Goal: Task Accomplishment & Management: Manage account settings

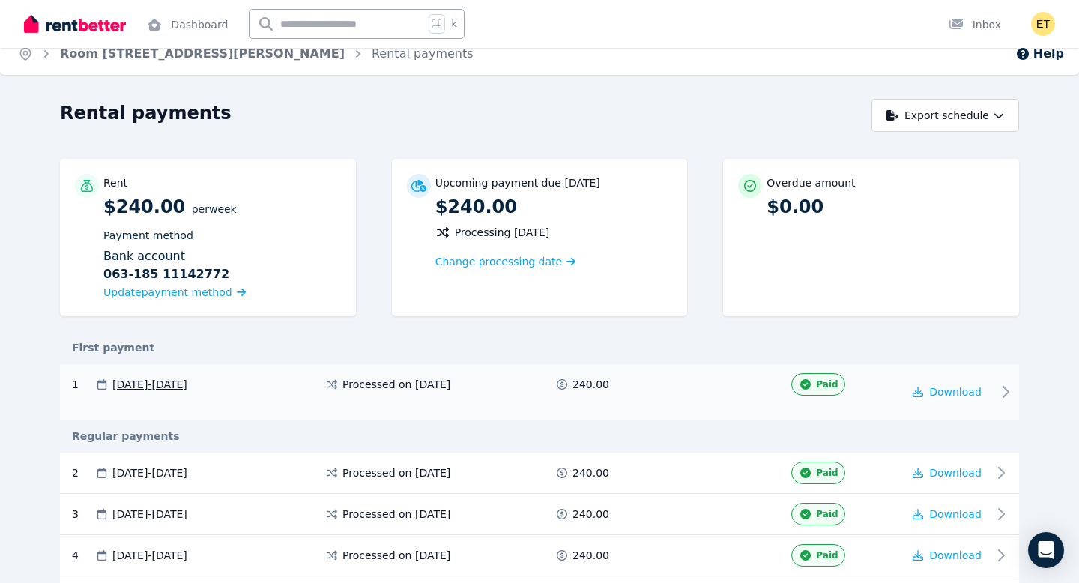
scroll to position [21, 0]
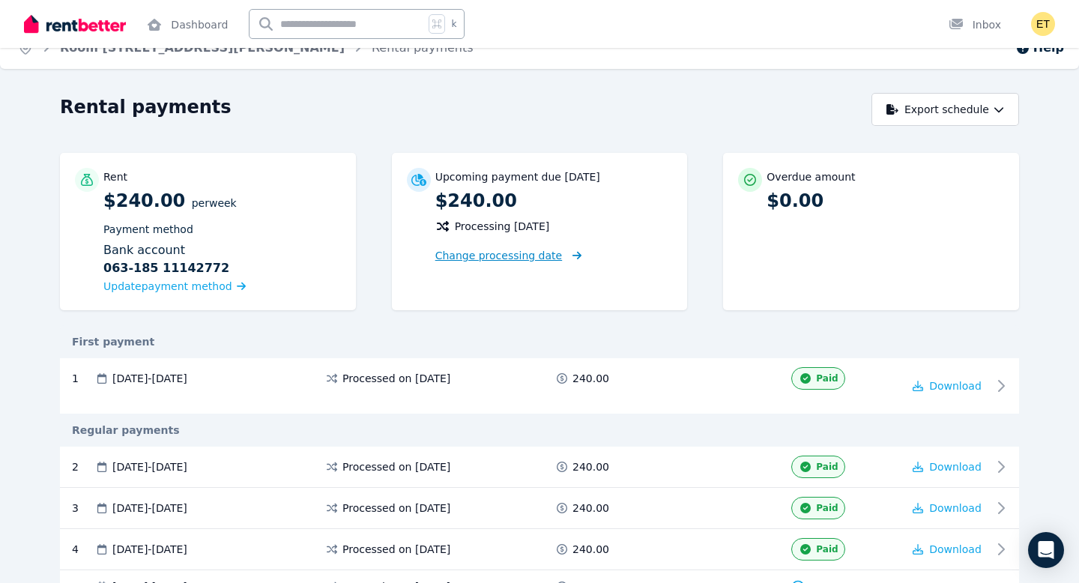
click at [501, 256] on span "Change processing date" at bounding box center [498, 255] width 127 height 15
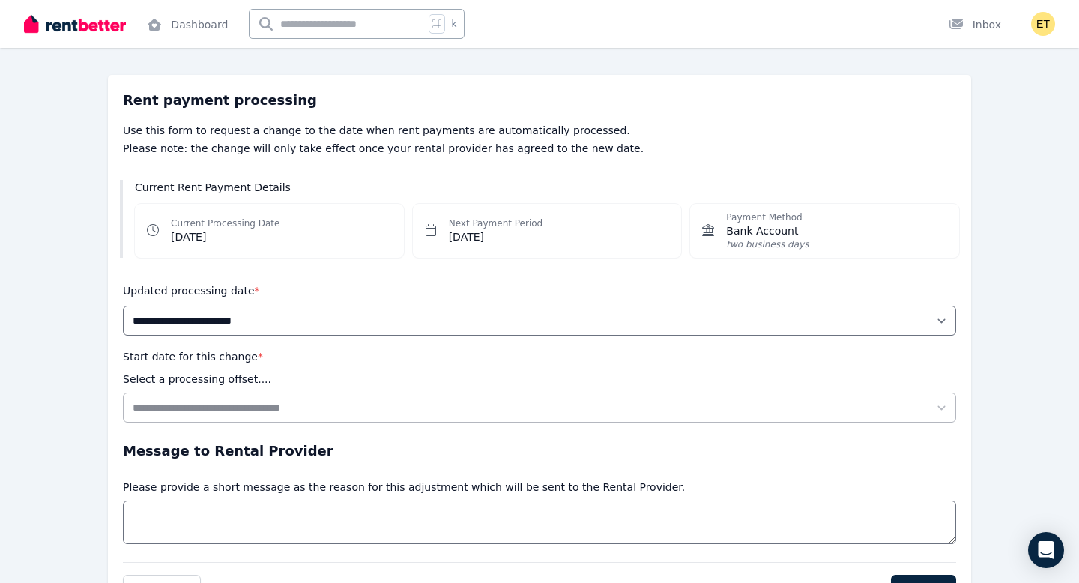
scroll to position [155, 0]
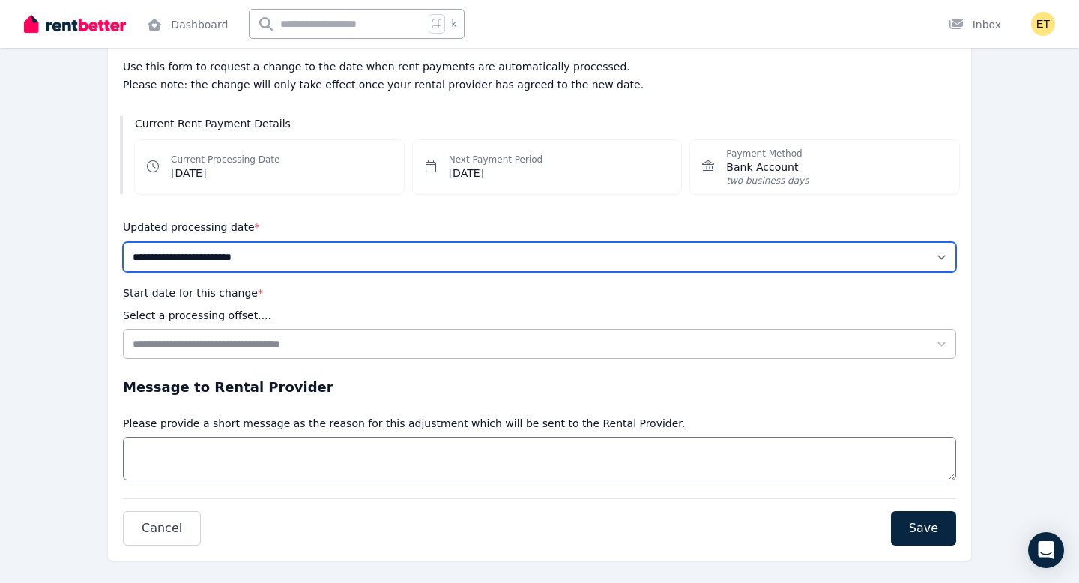
click at [546, 255] on select "**********" at bounding box center [539, 257] width 833 height 30
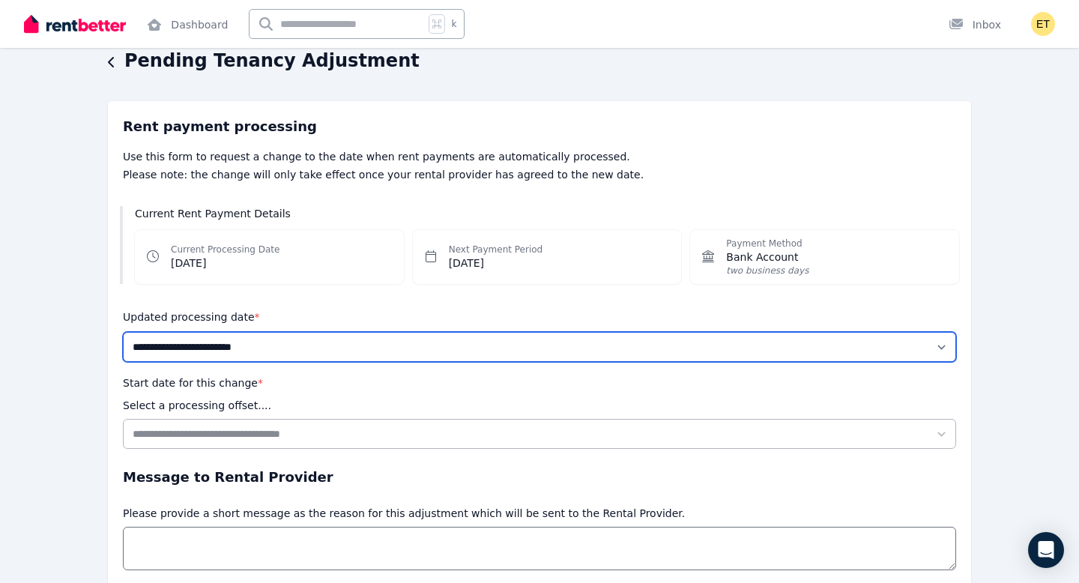
scroll to position [0, 0]
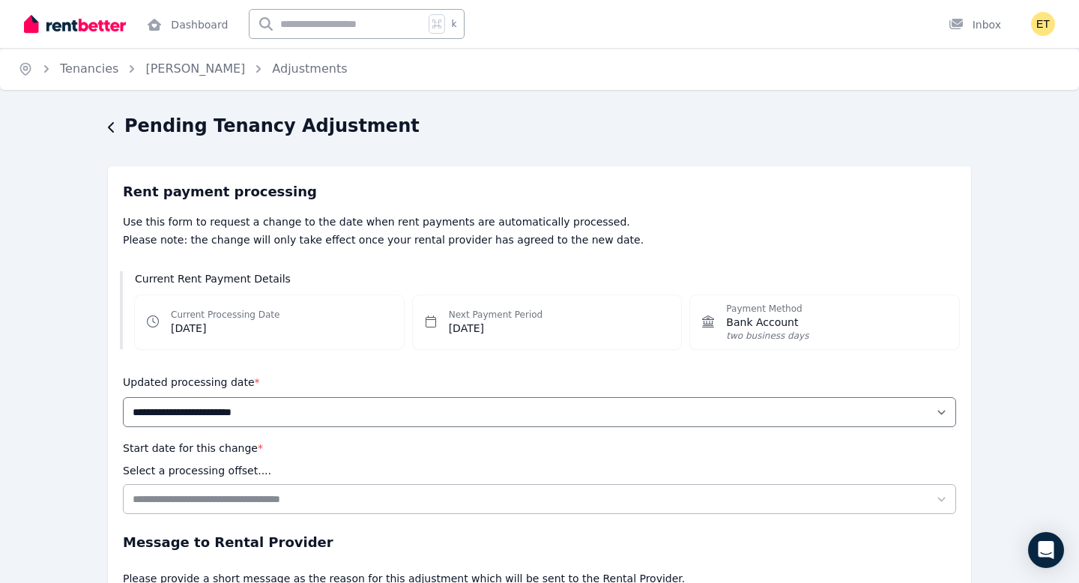
click at [111, 129] on icon "button" at bounding box center [111, 127] width 6 height 10
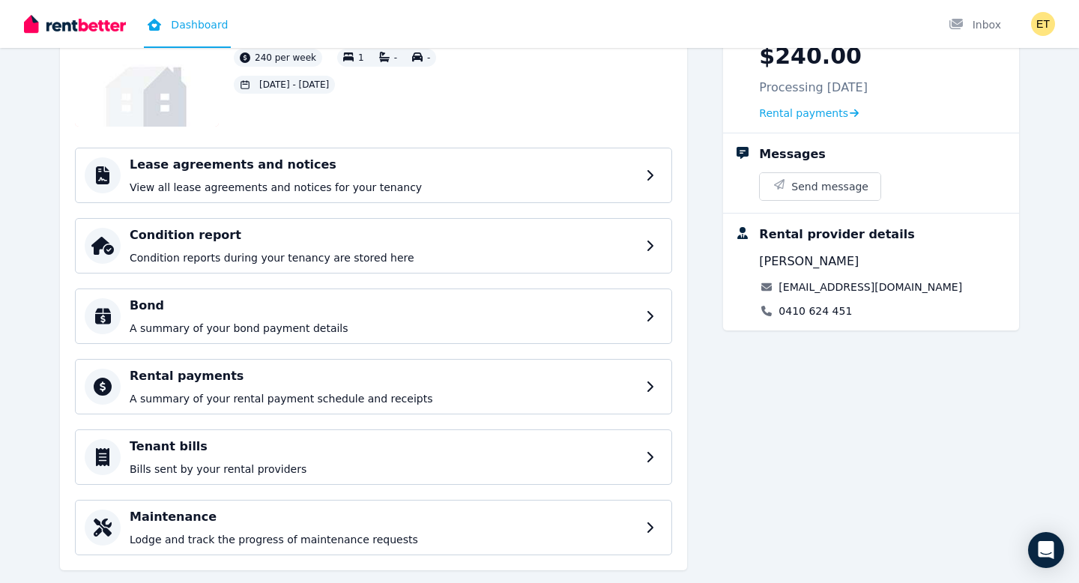
scroll to position [112, 0]
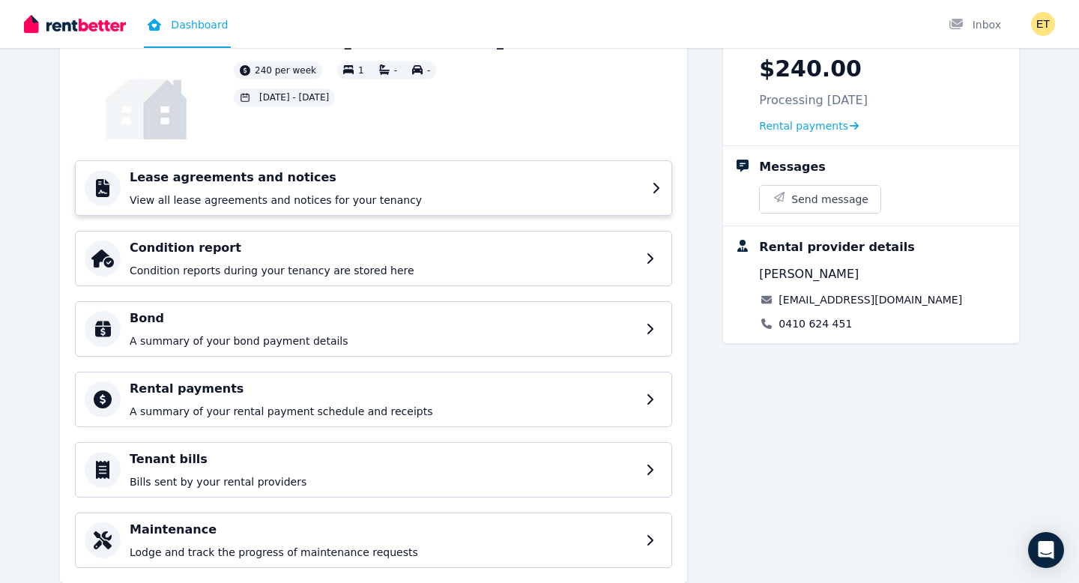
click at [602, 201] on p "View all lease agreements and notices for your tenancy" at bounding box center [386, 200] width 513 height 15
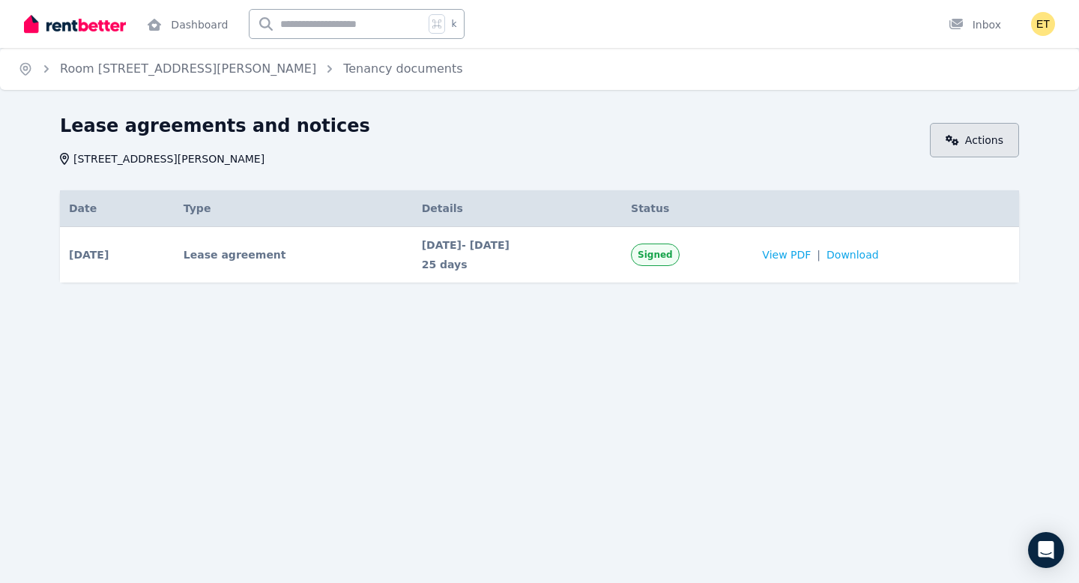
click at [951, 127] on link "Actions" at bounding box center [974, 140] width 89 height 34
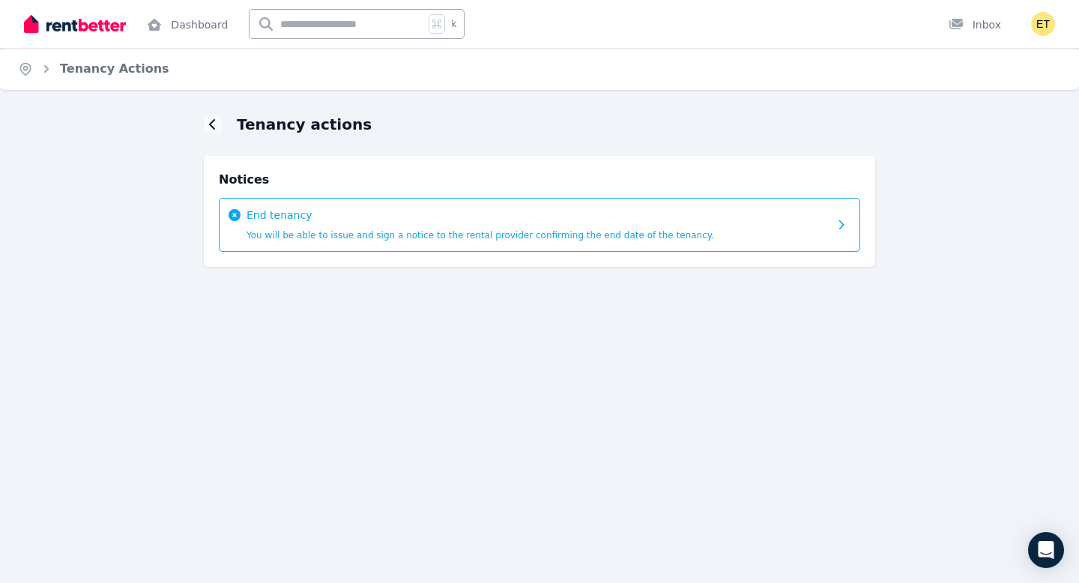
click at [291, 230] on span "You will be able to issue and sign a notice to the rental provider confirming t…" at bounding box center [481, 235] width 468 height 10
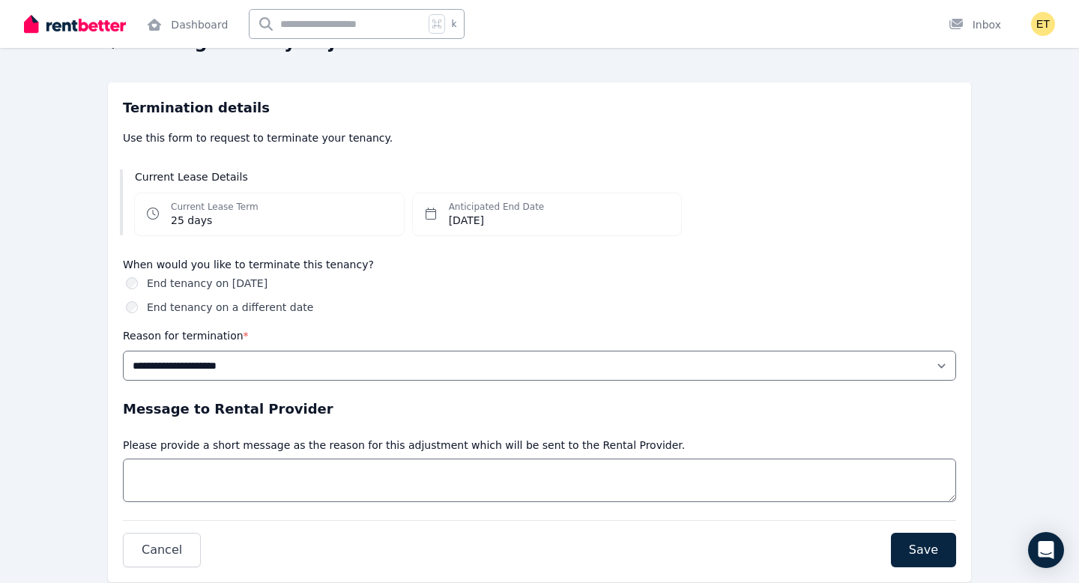
scroll to position [125, 0]
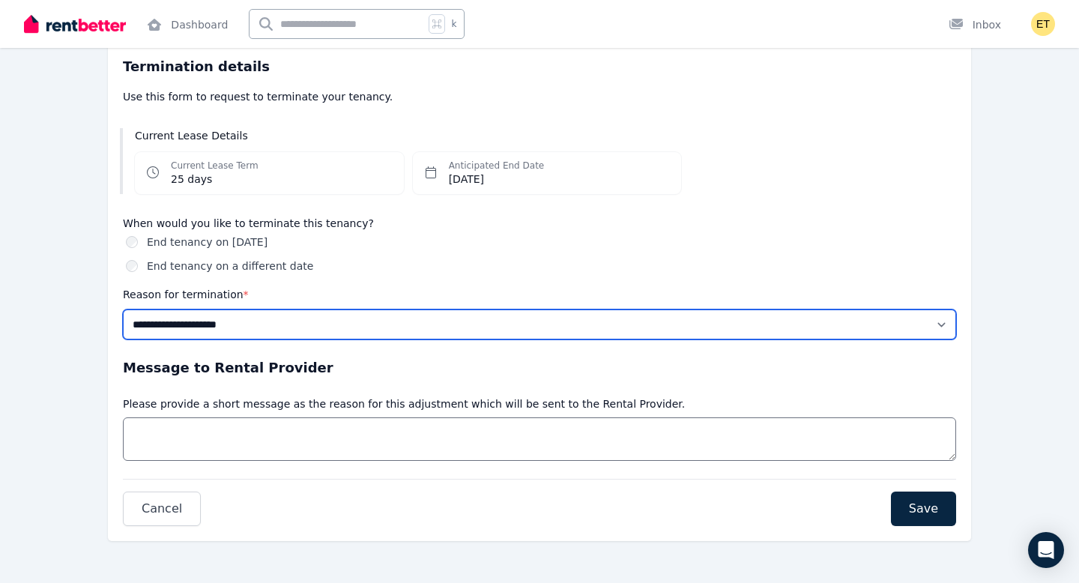
click at [408, 320] on select "**********" at bounding box center [539, 324] width 833 height 30
select select "**********"
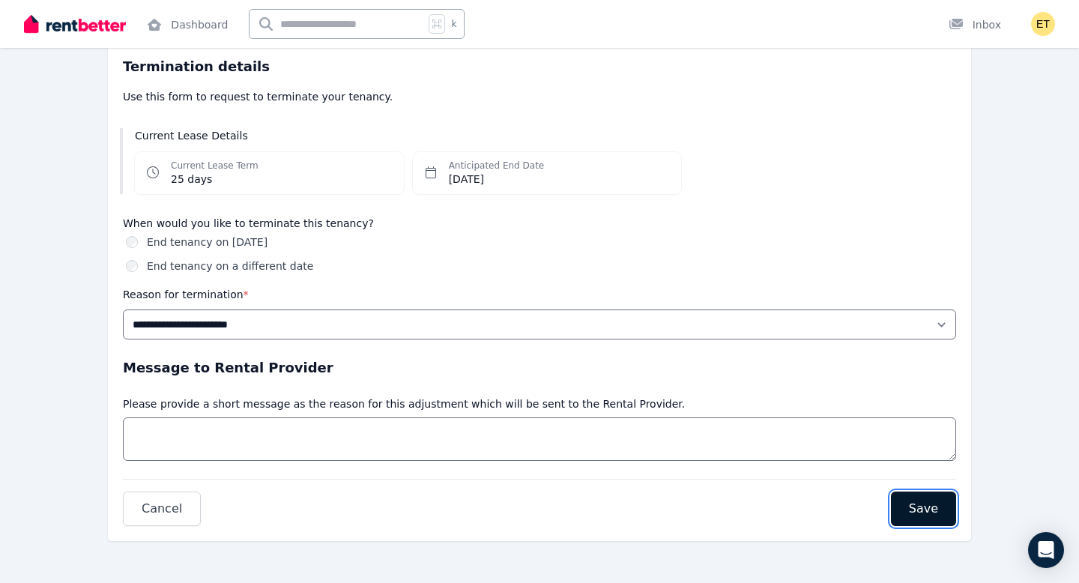
click at [919, 511] on span "Save" at bounding box center [923, 509] width 29 height 18
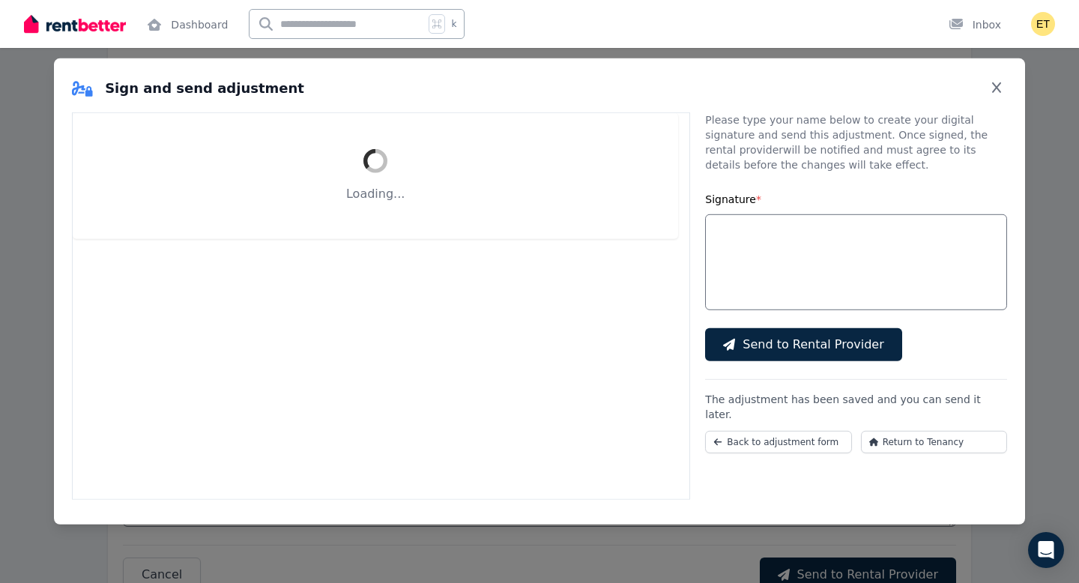
select select "**********"
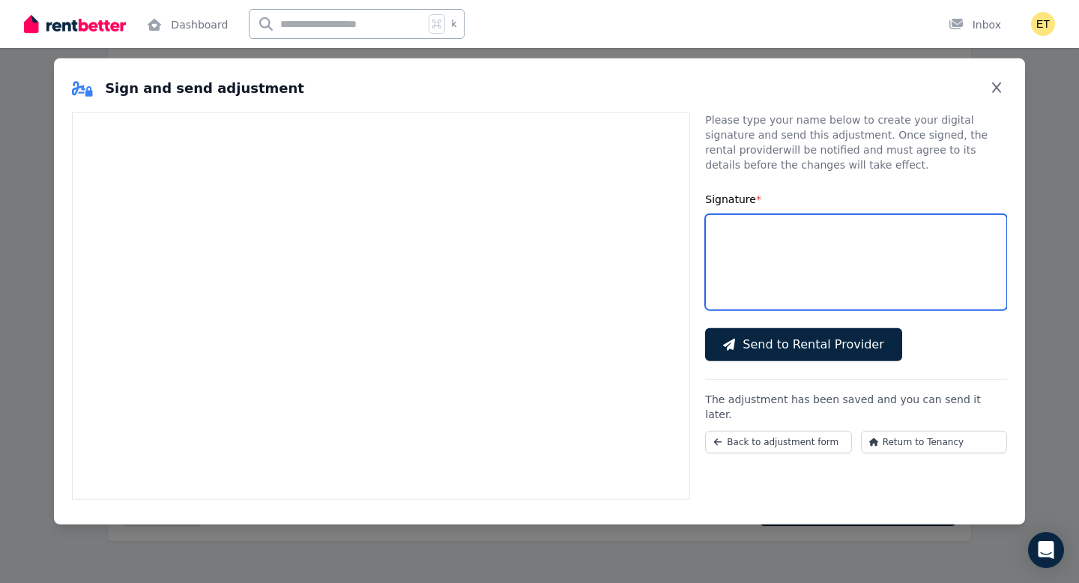
click at [760, 244] on input "Signature *" at bounding box center [856, 262] width 302 height 96
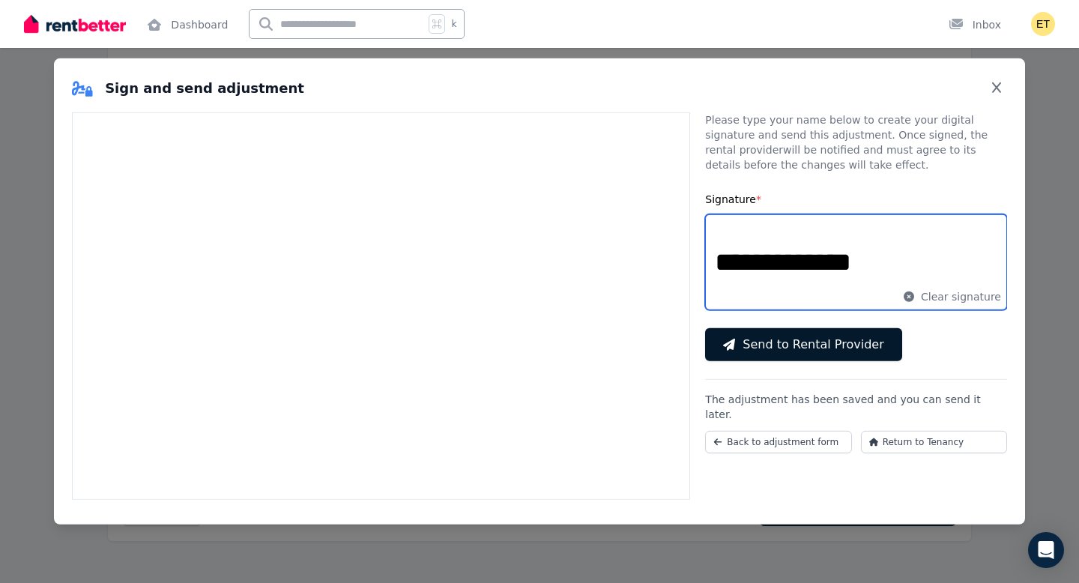
type input "**********"
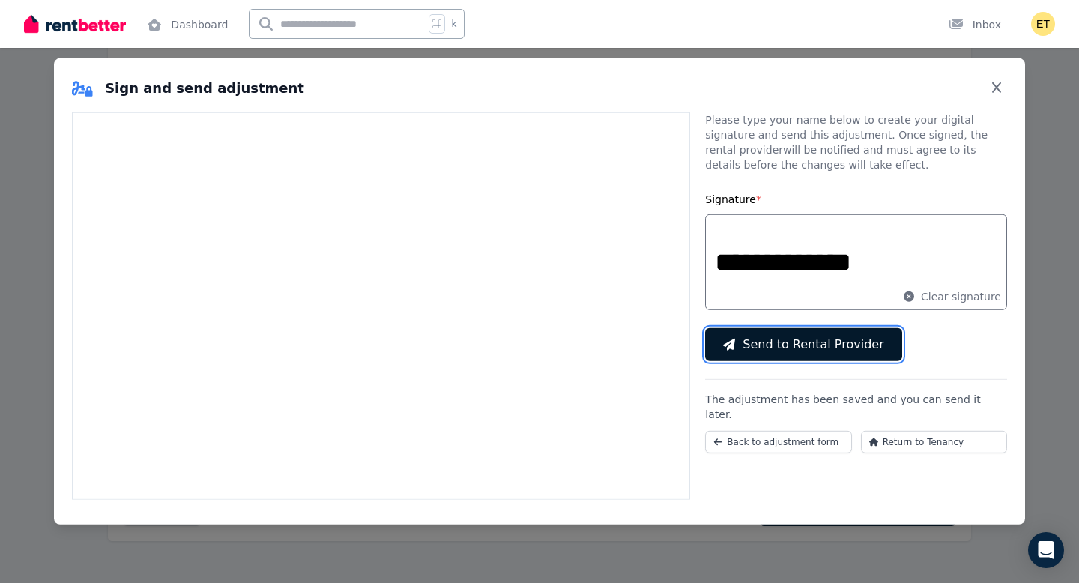
click at [798, 340] on span "Send to Rental Provider" at bounding box center [813, 345] width 141 height 18
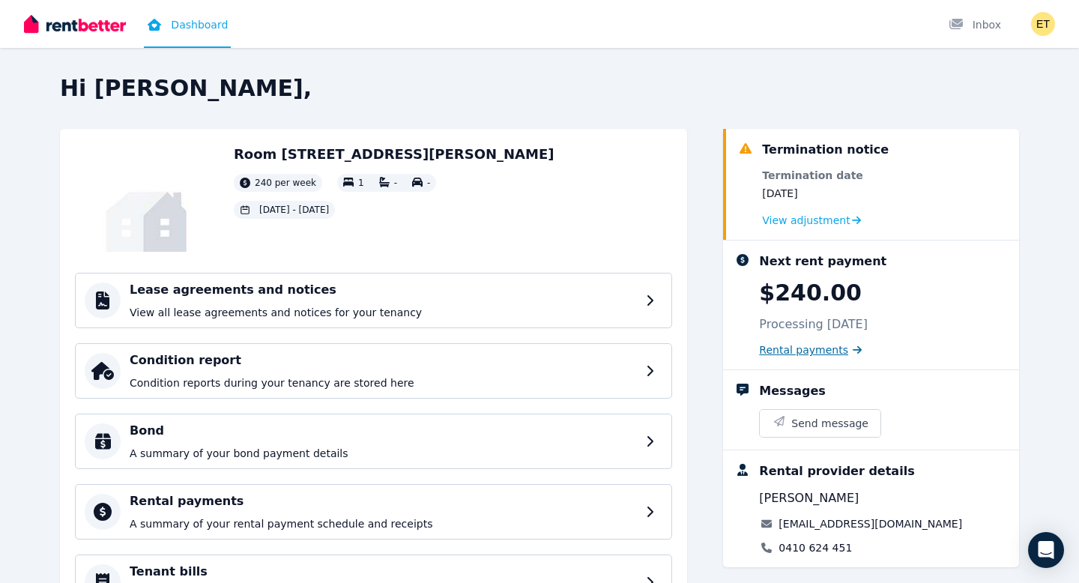
click at [813, 352] on span "Rental payments" at bounding box center [803, 349] width 89 height 15
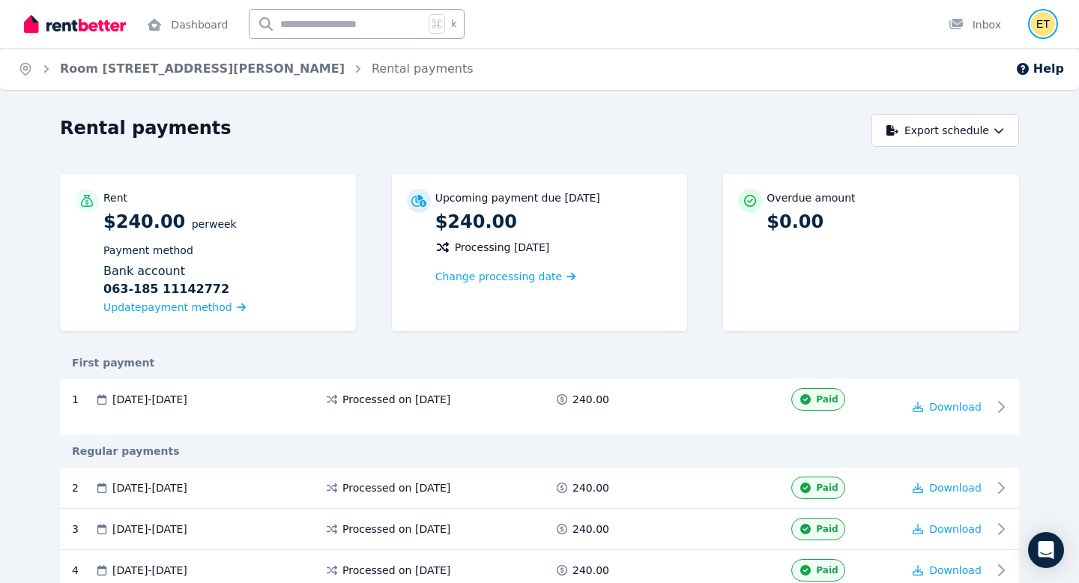
click at [1037, 28] on img "button" at bounding box center [1043, 24] width 24 height 24
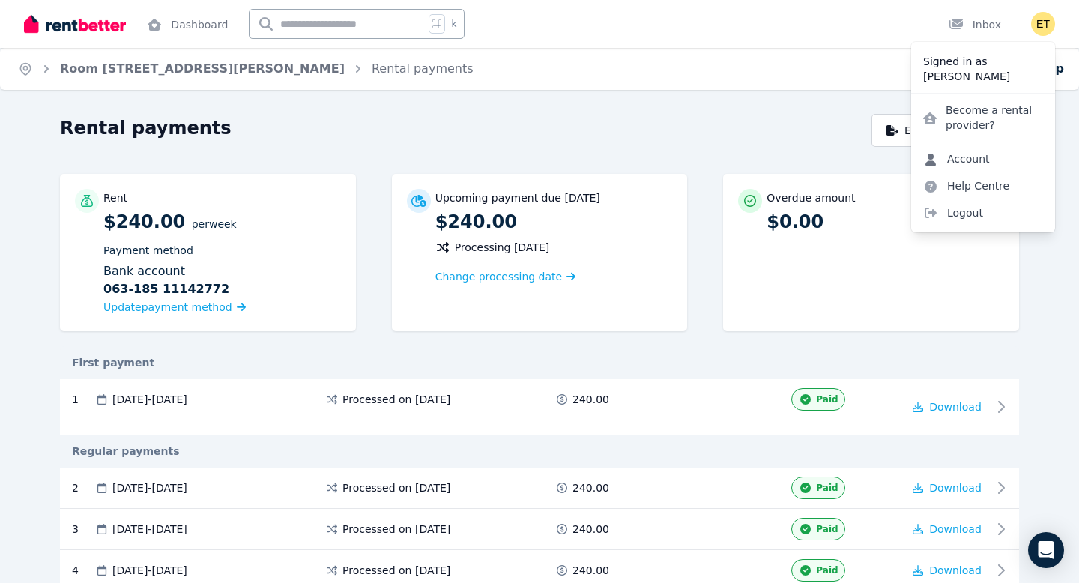
click at [961, 160] on link "Account" at bounding box center [956, 158] width 91 height 27
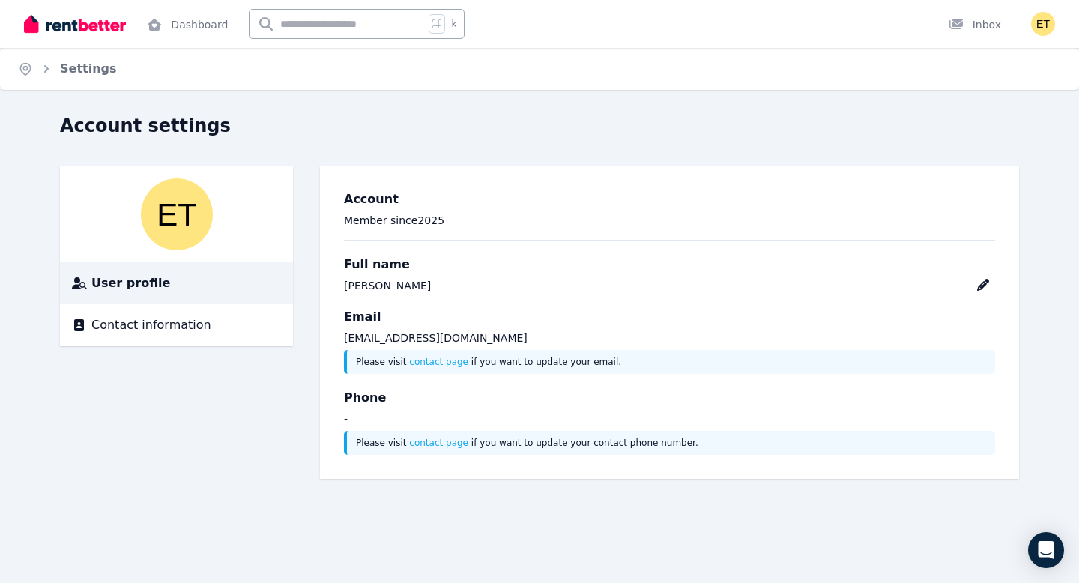
click at [71, 23] on img at bounding box center [75, 24] width 102 height 22
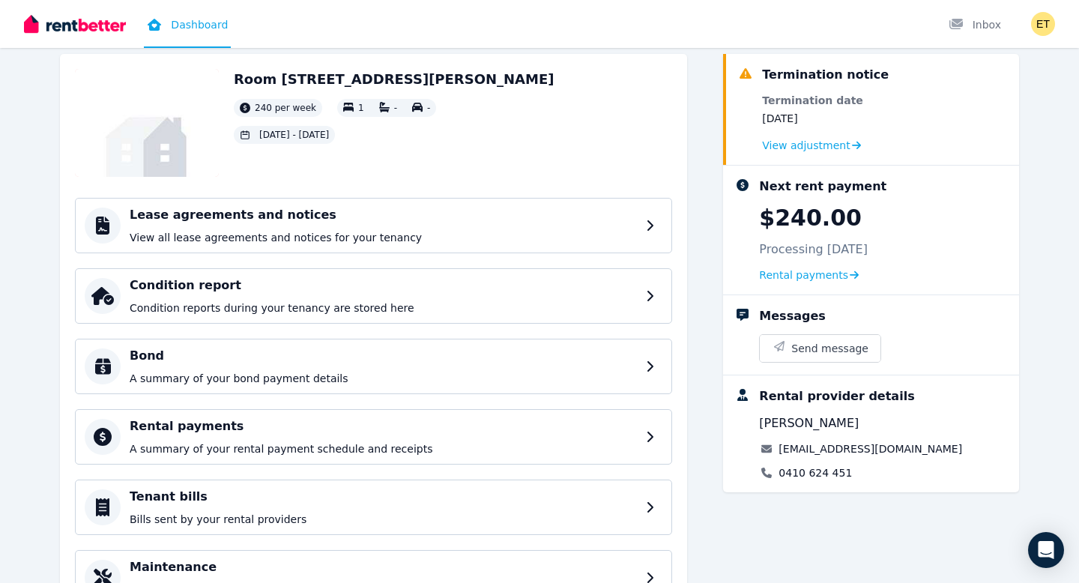
scroll to position [80, 0]
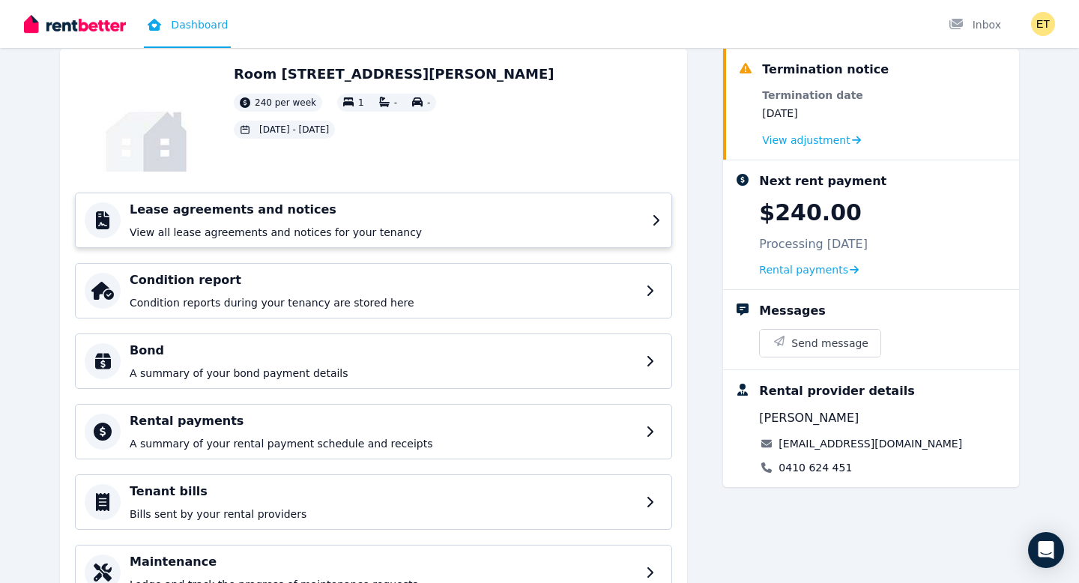
click at [579, 228] on p "View all lease agreements and notices for your tenancy" at bounding box center [386, 232] width 513 height 15
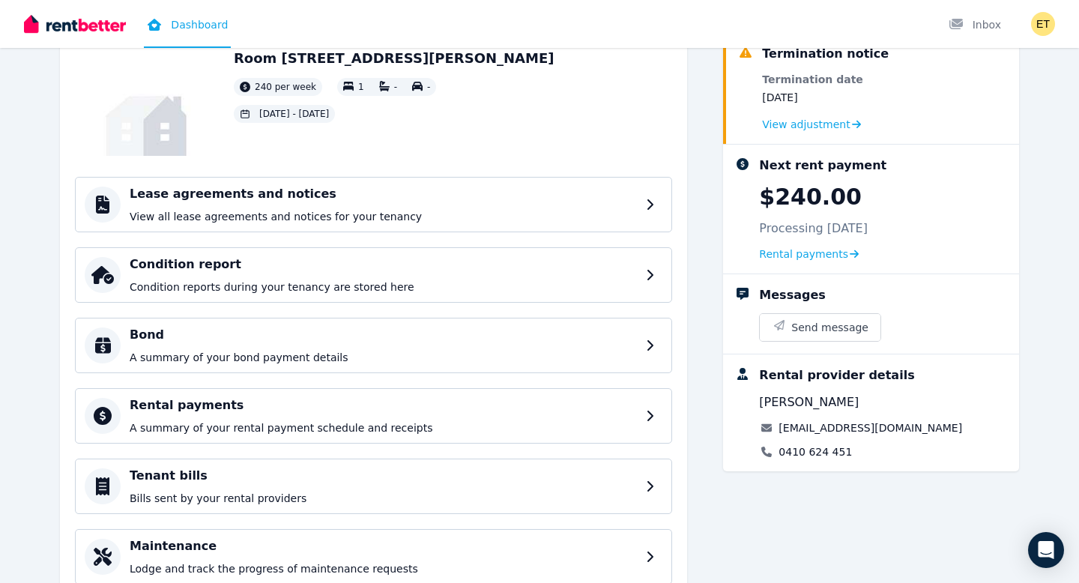
scroll to position [154, 0]
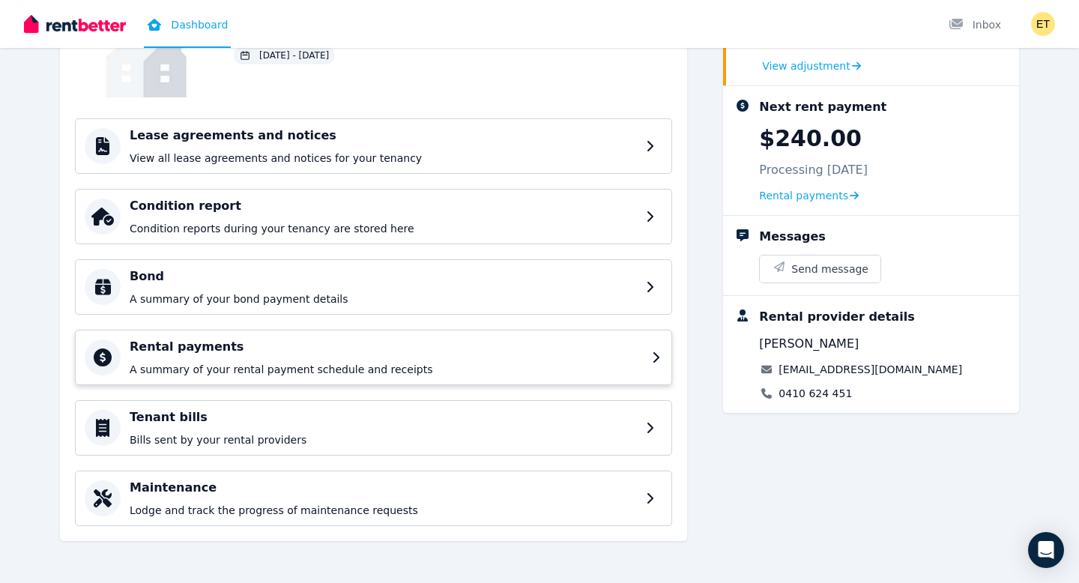
click at [486, 360] on div "Rental payments A summary of your rental payment schedule and receipts" at bounding box center [386, 357] width 513 height 39
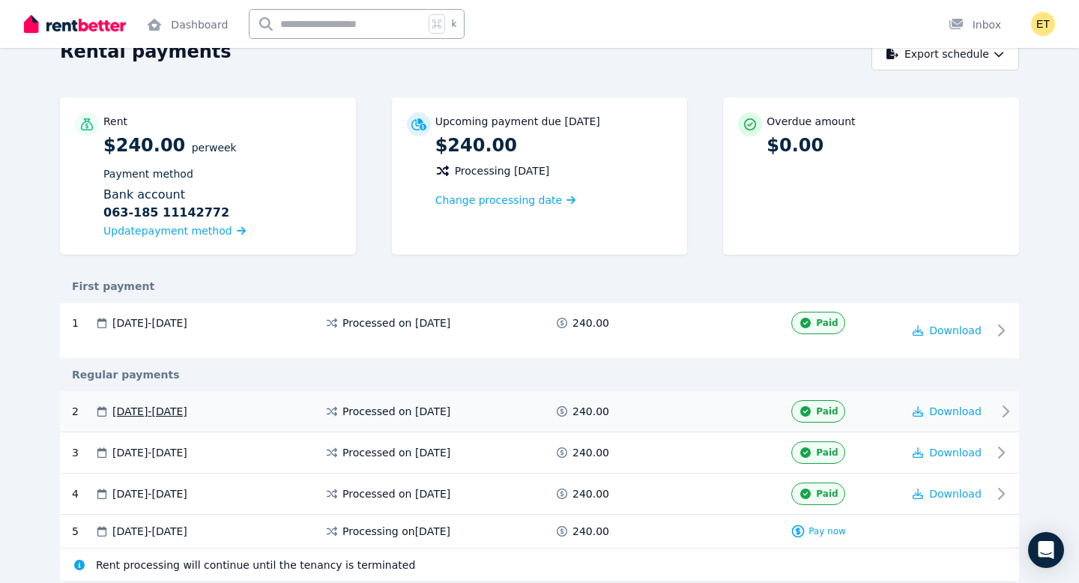
scroll to position [118, 0]
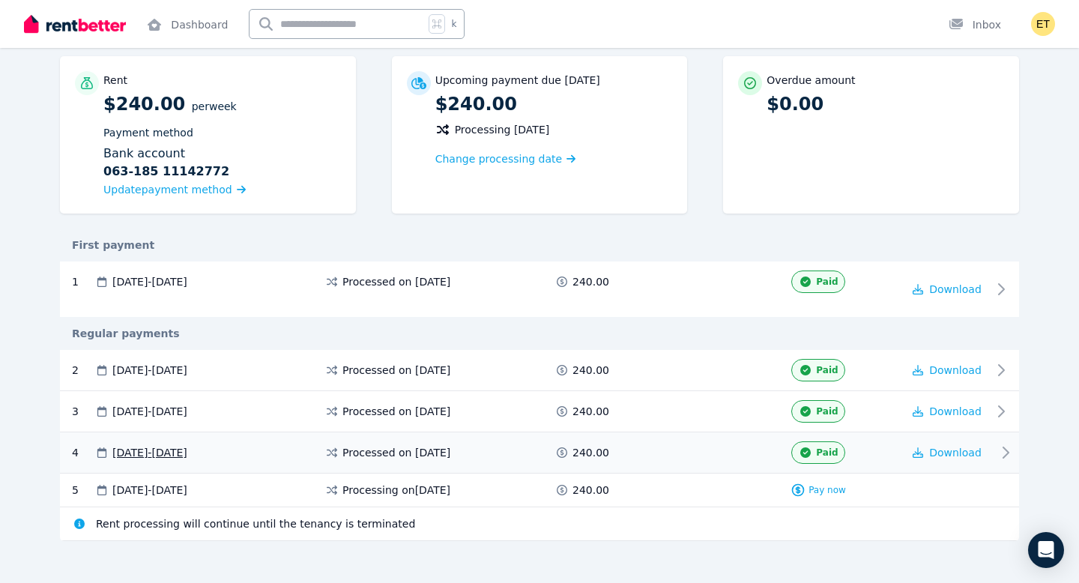
click at [187, 456] on span "[DATE] - [DATE]" at bounding box center [149, 452] width 75 height 15
